Goal: Information Seeking & Learning: Learn about a topic

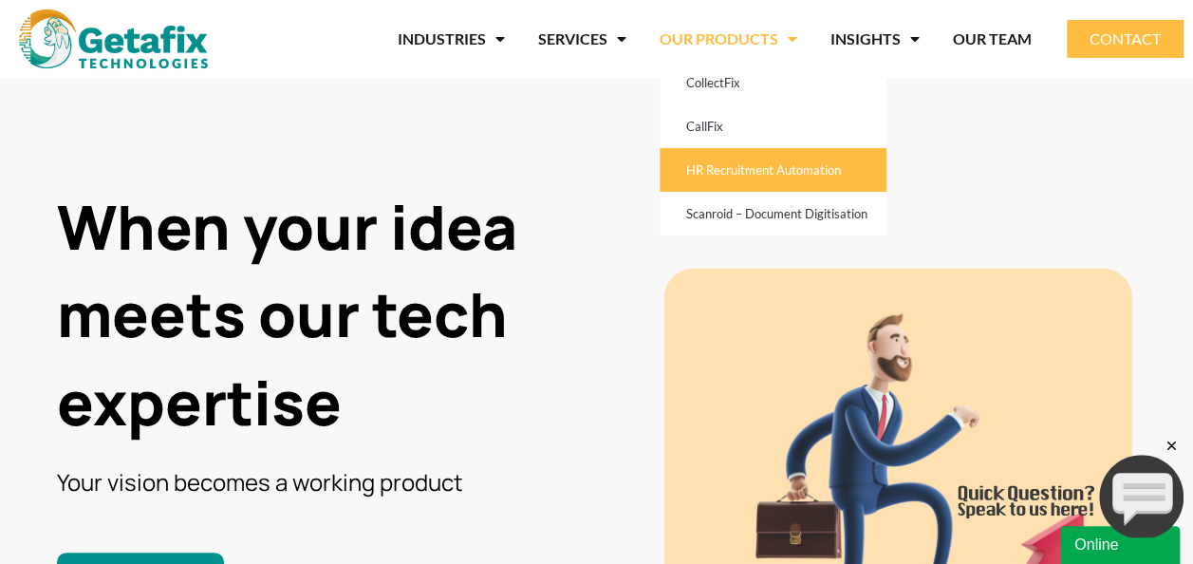
click at [775, 171] on link "HR Recruitment Automation" at bounding box center [773, 170] width 227 height 44
